Goal: Find specific page/section: Find specific page/section

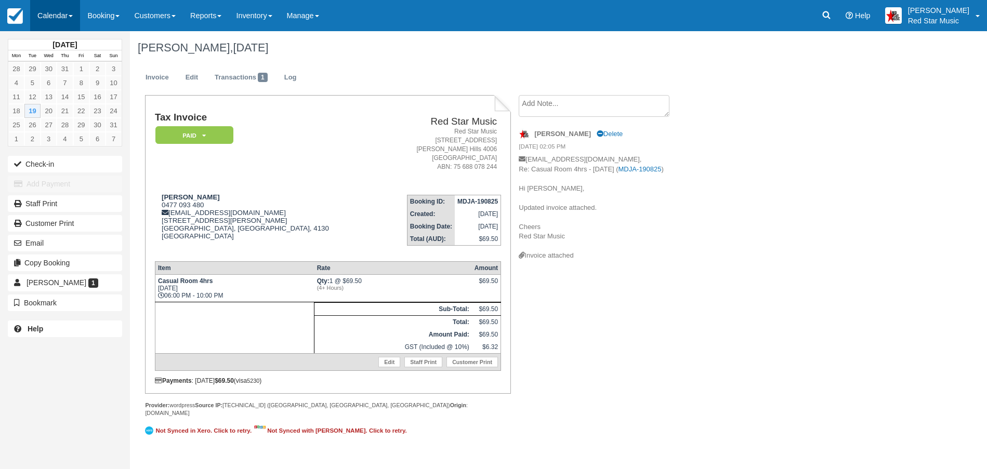
click at [47, 18] on link "Calendar" at bounding box center [55, 15] width 50 height 31
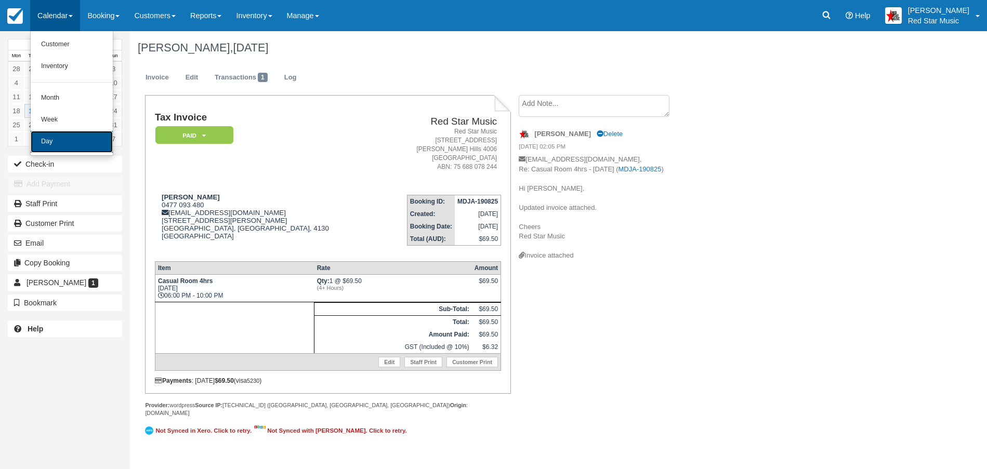
click at [45, 137] on link "Day" at bounding box center [72, 142] width 82 height 22
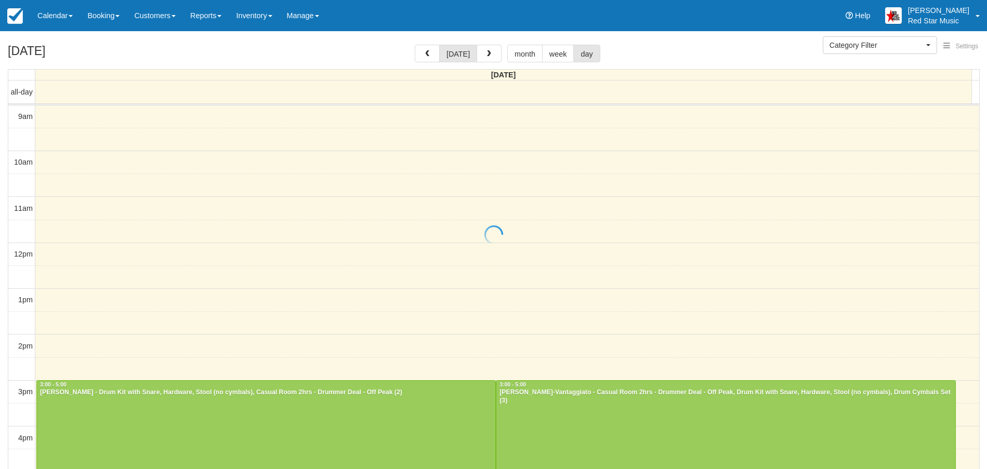
select select
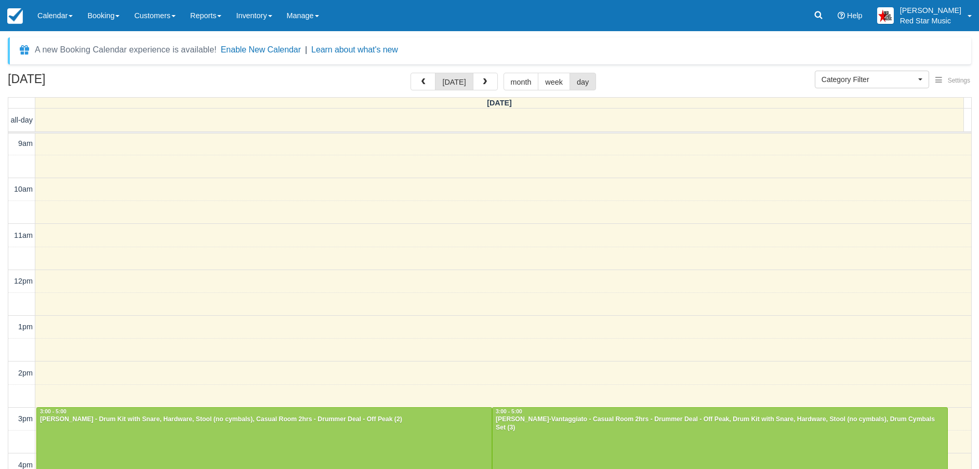
scroll to position [277, 0]
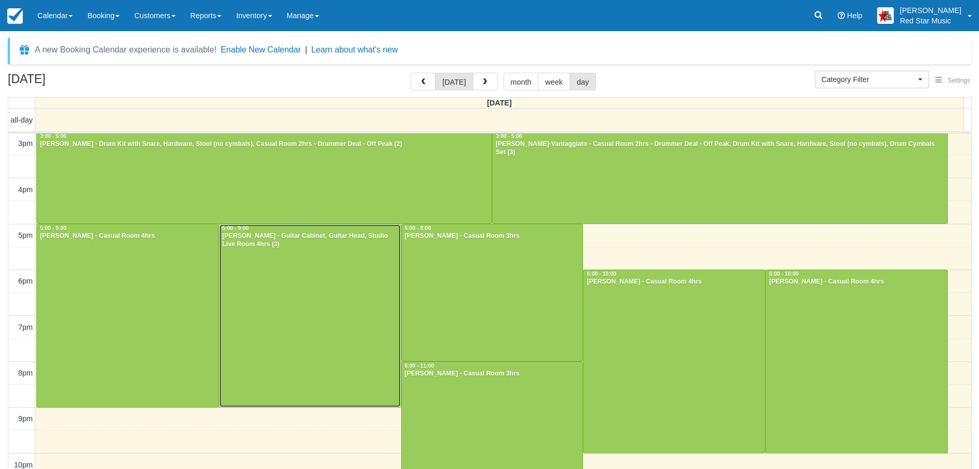
click at [294, 295] on div at bounding box center [309, 316] width 181 height 183
click at [292, 290] on div at bounding box center [309, 316] width 181 height 183
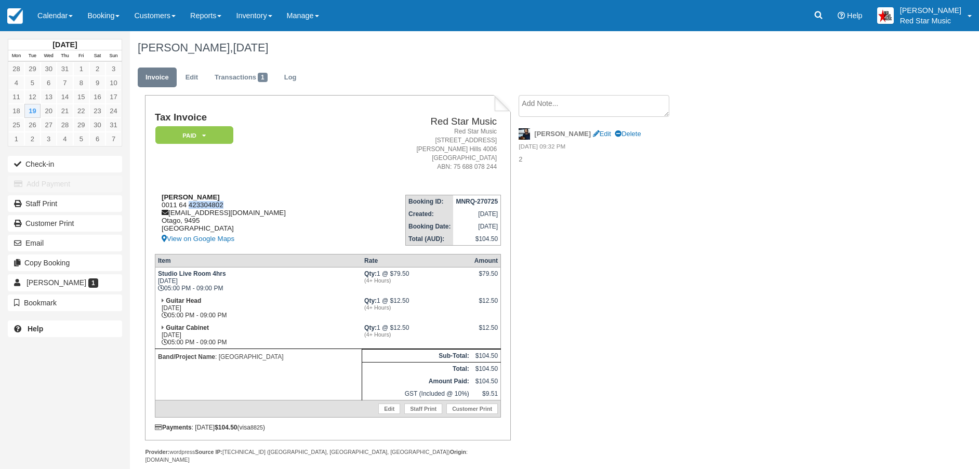
drag, startPoint x: 232, startPoint y: 204, endPoint x: 189, endPoint y: 207, distance: 43.3
click at [189, 207] on div "Will Walker 0011 64 423304802 heyitsthatwistkid@gmail.com Otago, 9495 New Zeala…" at bounding box center [255, 219] width 200 height 52
